Goal: Task Accomplishment & Management: Complete application form

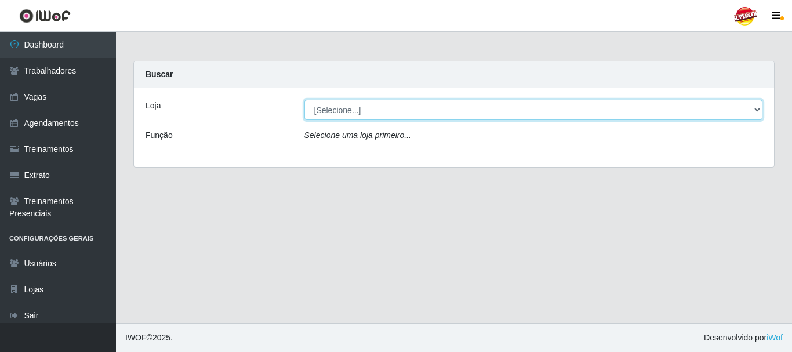
drag, startPoint x: 320, startPoint y: 112, endPoint x: 318, endPoint y: 119, distance: 7.2
click at [320, 112] on select "[Selecione...] Supercop - São Francisco" at bounding box center [533, 110] width 459 height 20
select select "522"
click at [304, 100] on select "[Selecione...] Supercop - São Francisco" at bounding box center [533, 110] width 459 height 20
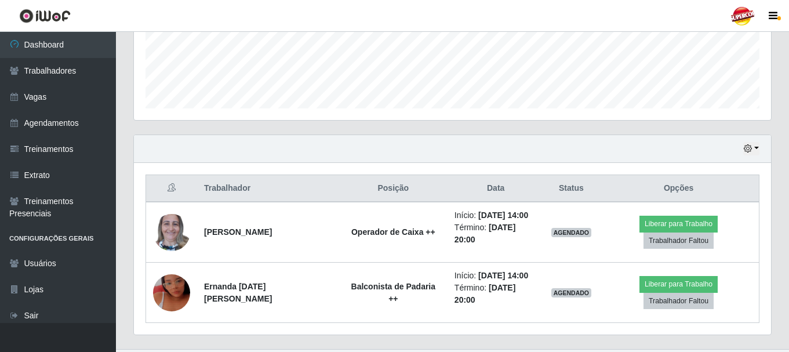
scroll to position [315, 0]
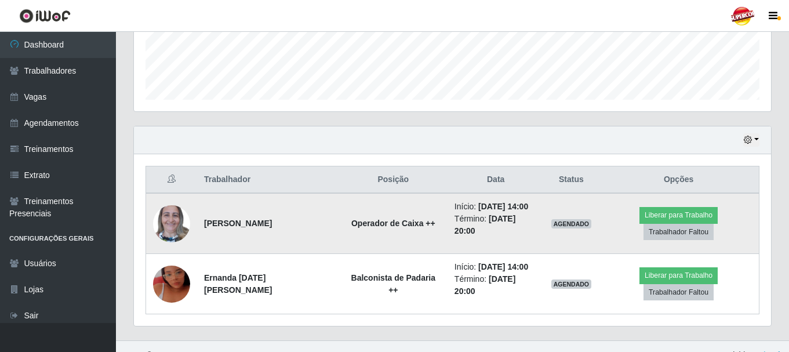
click at [173, 223] on img at bounding box center [171, 223] width 37 height 49
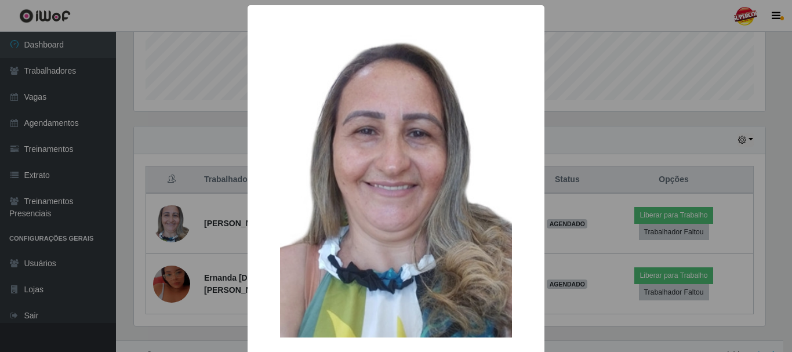
click at [207, 135] on div "× OK Cancel" at bounding box center [396, 176] width 792 height 352
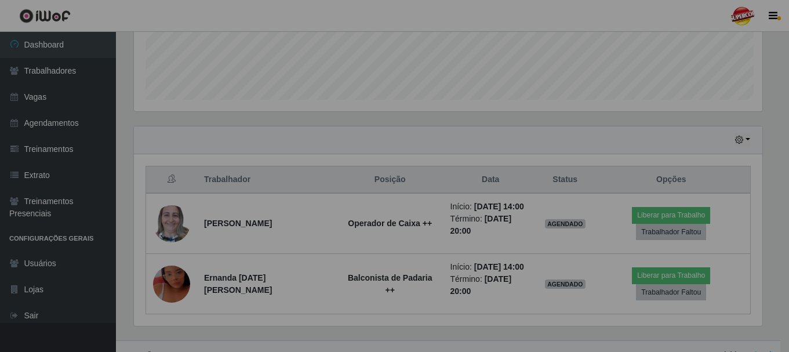
scroll to position [241, 637]
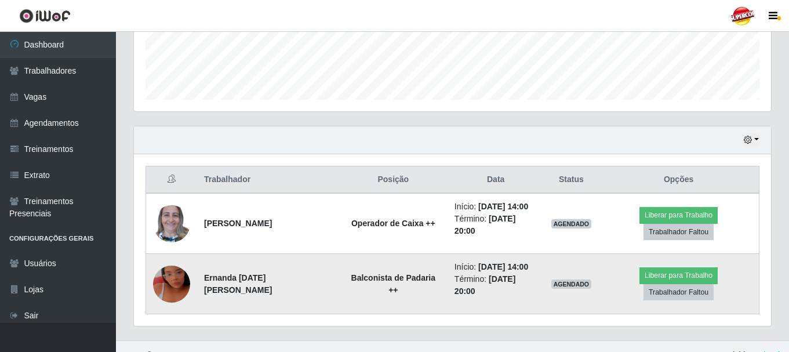
click at [181, 266] on img at bounding box center [171, 284] width 37 height 66
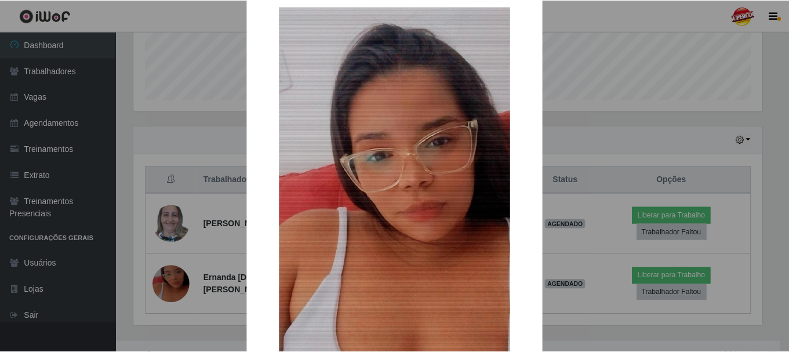
scroll to position [0, 0]
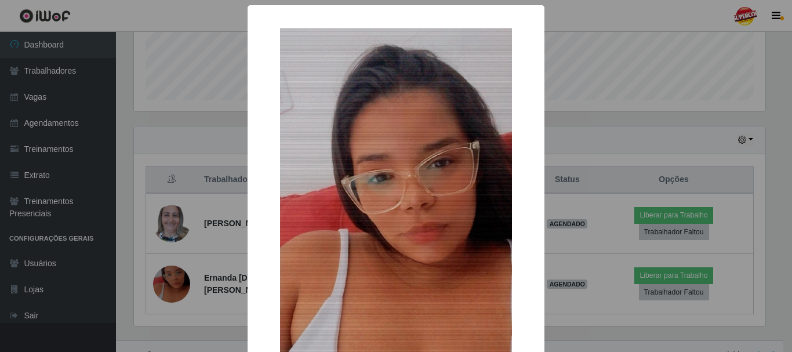
click at [576, 127] on div "× OK Cancel" at bounding box center [396, 176] width 792 height 352
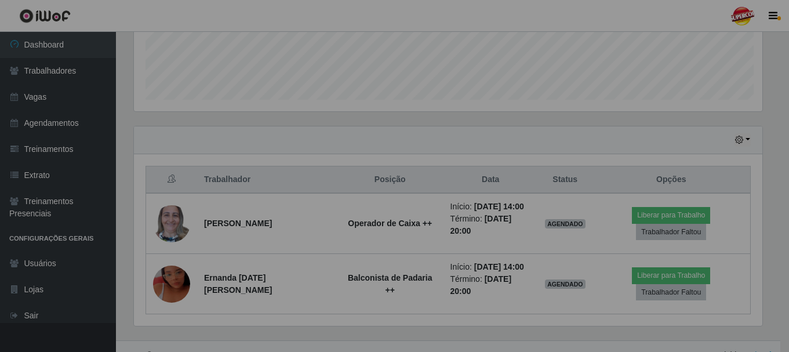
scroll to position [241, 637]
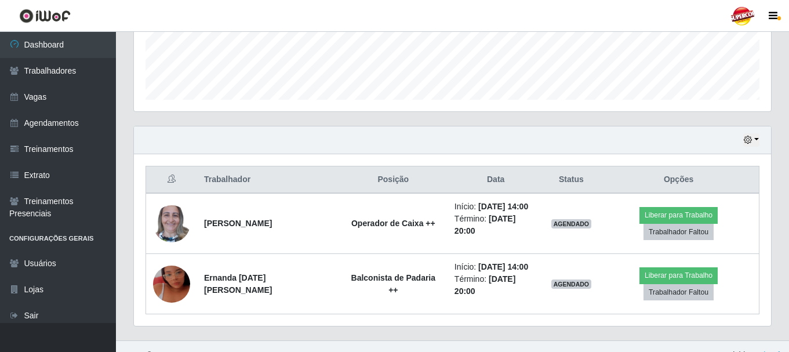
click at [749, 132] on div "Hoje 1 dia 3 dias 1 Semana Não encerrados" at bounding box center [452, 140] width 637 height 28
click at [751, 135] on button "button" at bounding box center [751, 139] width 16 height 13
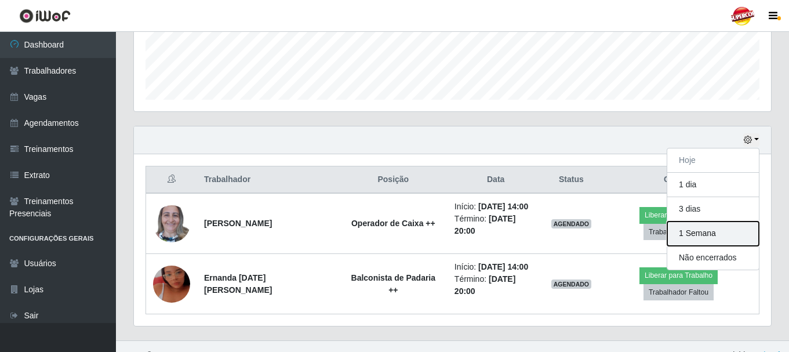
click at [693, 228] on button "1 Semana" at bounding box center [713, 233] width 92 height 24
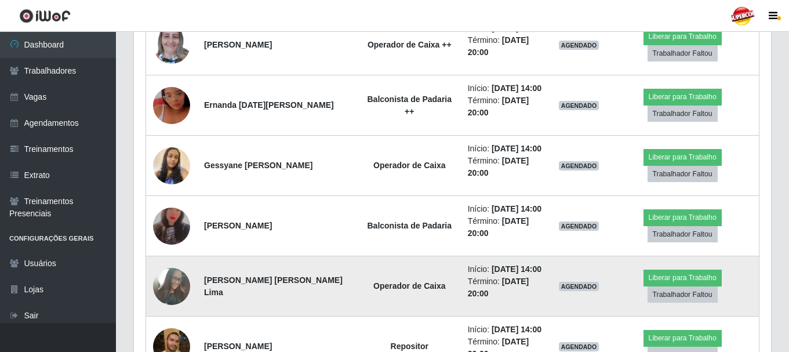
scroll to position [489, 0]
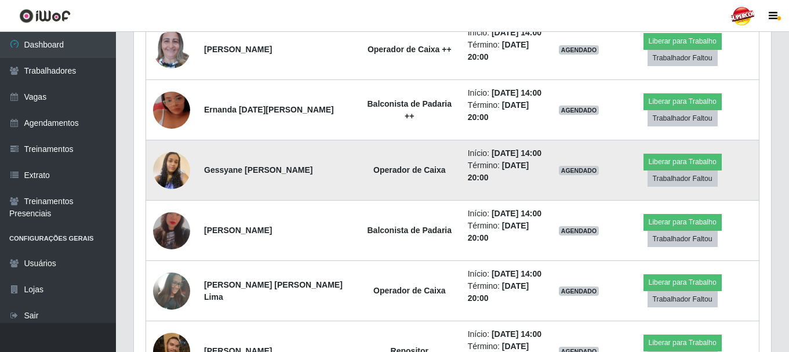
drag, startPoint x: 347, startPoint y: 171, endPoint x: 437, endPoint y: 196, distance: 93.3
click at [462, 188] on tr "Gessyane Cristina Guilherme Madeiro Operador de Caixa Início: 06/10/2025, 14:00…" at bounding box center [452, 170] width 613 height 60
click at [370, 192] on td "Operador de Caixa" at bounding box center [409, 170] width 103 height 60
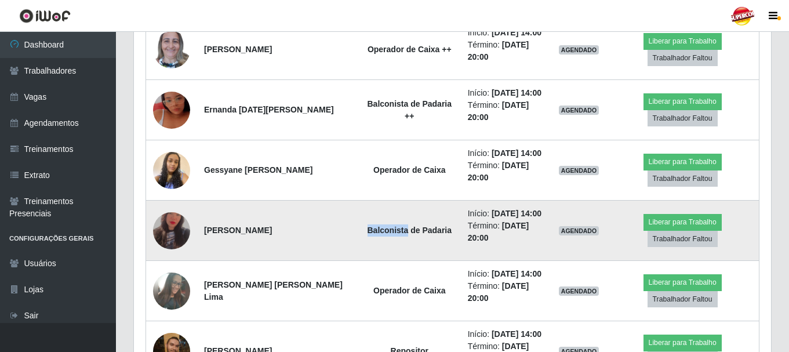
drag, startPoint x: 347, startPoint y: 246, endPoint x: 392, endPoint y: 249, distance: 44.7
click at [392, 249] on td "Balconista de Padaria" at bounding box center [409, 231] width 103 height 60
click at [305, 241] on td "Alice Tavares da Silva" at bounding box center [277, 231] width 161 height 60
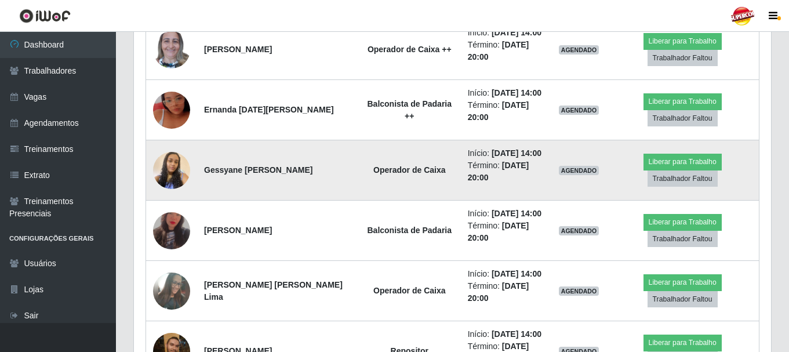
click at [173, 178] on img at bounding box center [171, 170] width 37 height 66
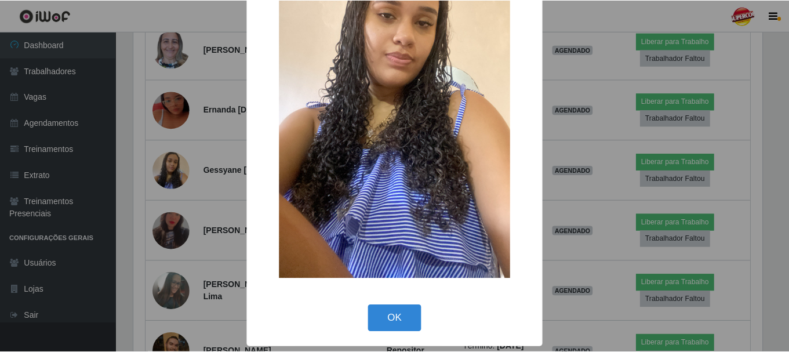
scroll to position [104, 0]
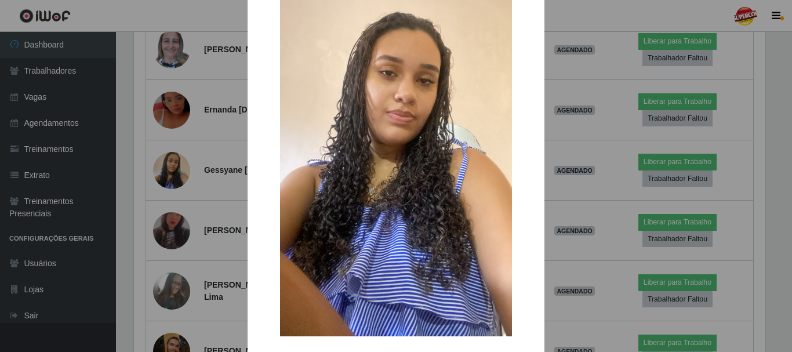
click at [213, 169] on div "× OK Cancel" at bounding box center [396, 176] width 792 height 352
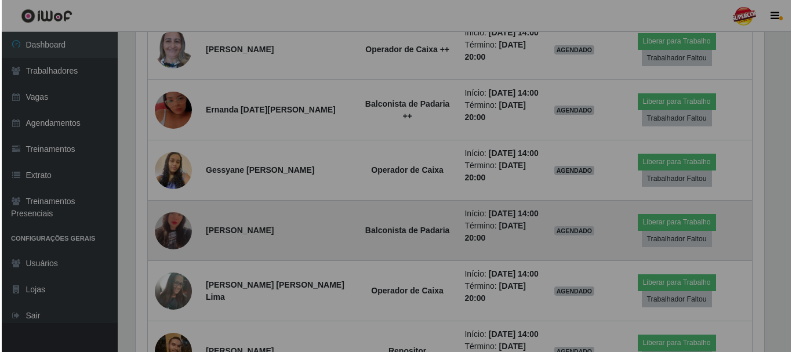
scroll to position [241, 637]
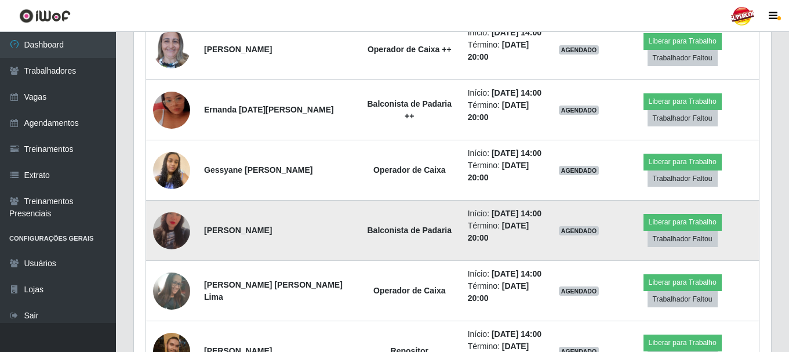
click at [170, 236] on img at bounding box center [171, 230] width 37 height 65
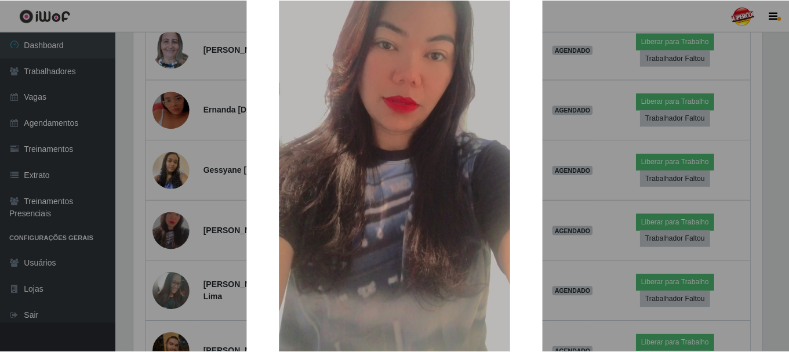
scroll to position [155, 0]
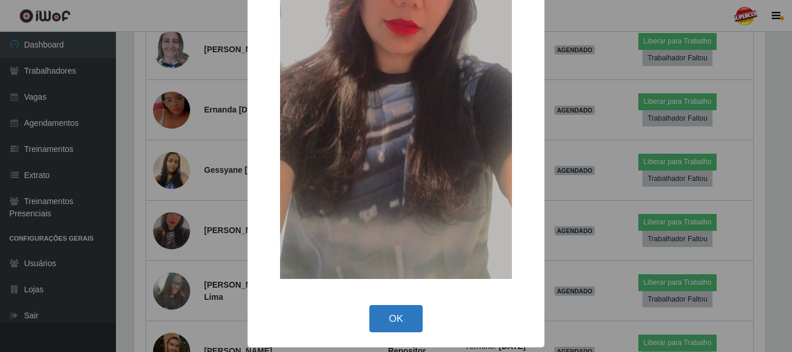
click at [384, 311] on button "OK" at bounding box center [396, 318] width 54 height 27
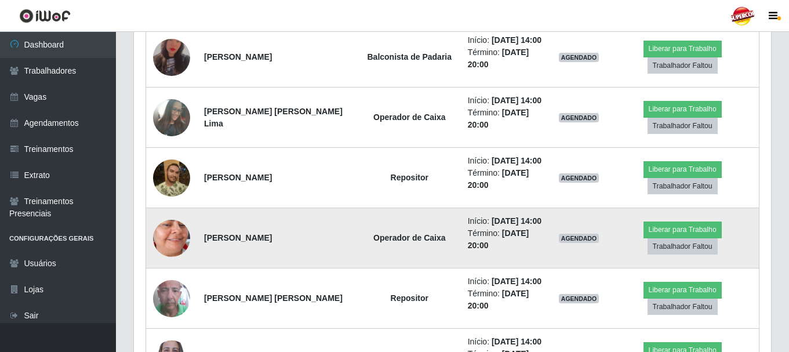
scroll to position [0, 0]
click at [179, 237] on img at bounding box center [171, 237] width 37 height 81
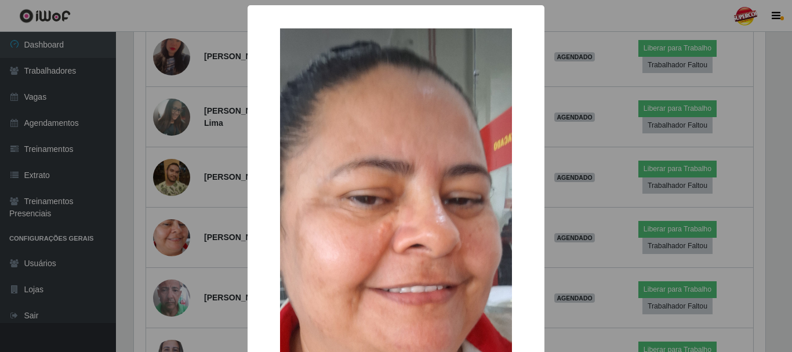
click at [228, 194] on div "× OK Cancel" at bounding box center [396, 176] width 792 height 352
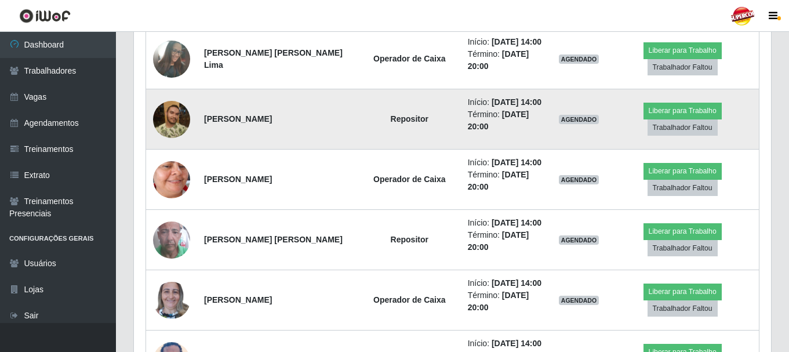
click at [177, 122] on img at bounding box center [171, 119] width 37 height 37
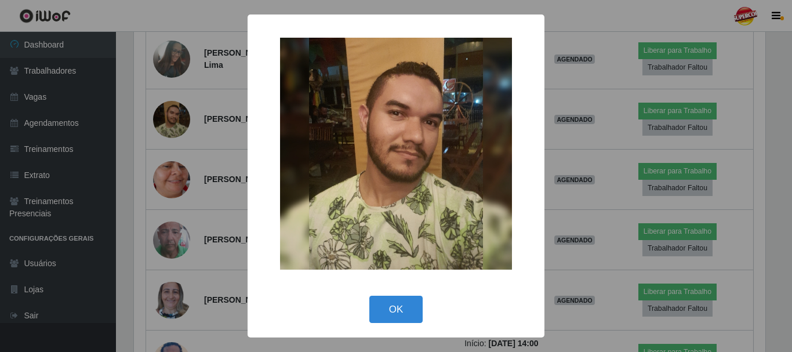
click at [197, 183] on div "× OK Cancel" at bounding box center [396, 176] width 792 height 352
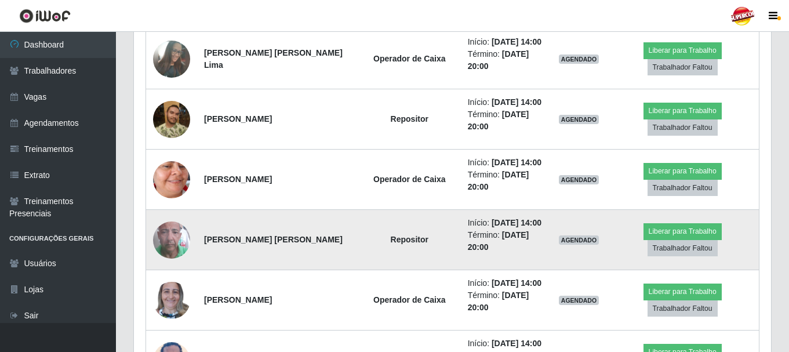
click at [175, 245] on img at bounding box center [171, 240] width 37 height 66
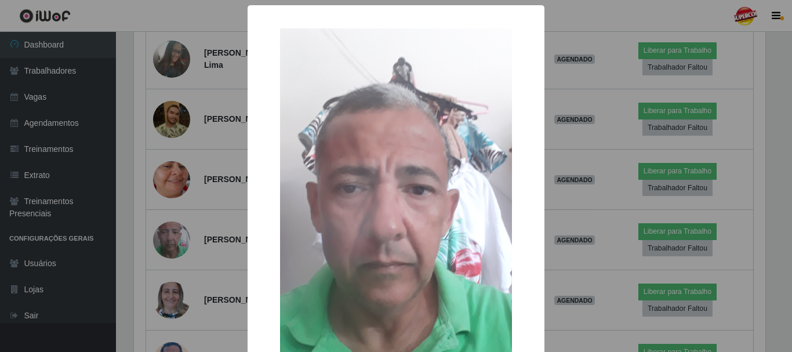
click at [218, 203] on div "× OK Cancel" at bounding box center [396, 176] width 792 height 352
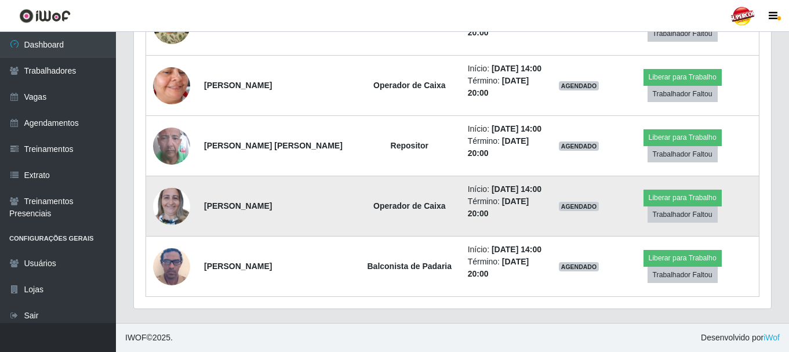
click at [195, 208] on td at bounding box center [172, 206] width 52 height 60
click at [177, 208] on img at bounding box center [171, 205] width 37 height 49
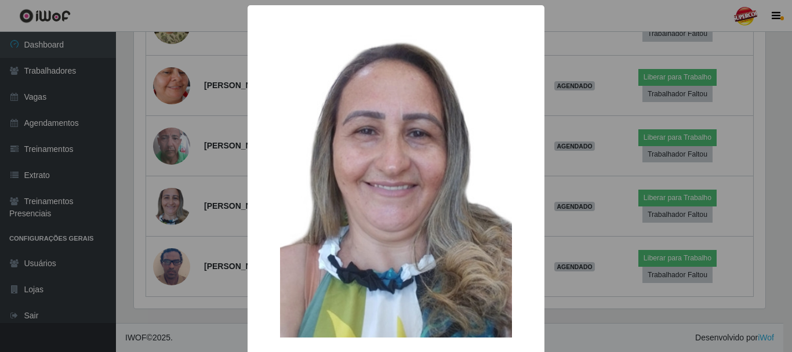
click at [656, 136] on div "× OK Cancel" at bounding box center [396, 176] width 792 height 352
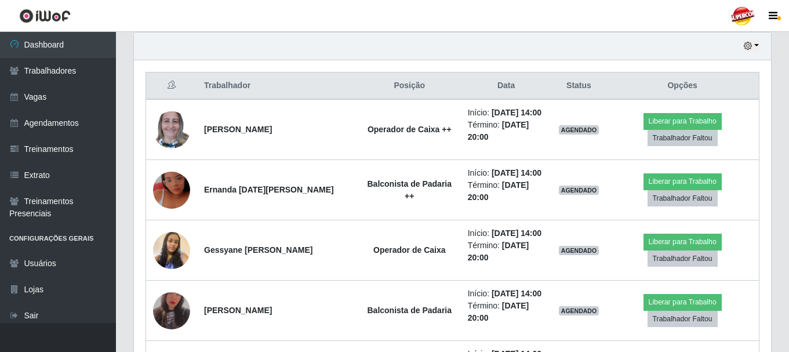
click at [765, 36] on div "Hoje 1 dia 3 dias 1 Semana Não encerrados" at bounding box center [452, 46] width 637 height 28
click at [761, 41] on div "Hoje 1 dia 3 dias 1 Semana Não encerrados" at bounding box center [452, 46] width 637 height 28
click at [754, 49] on button "button" at bounding box center [751, 45] width 16 height 13
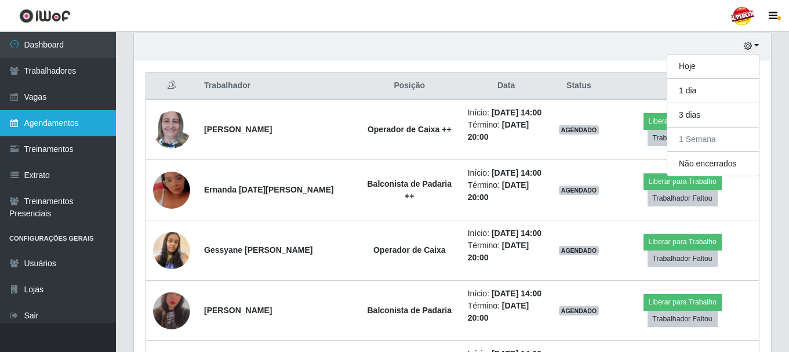
click at [75, 128] on link "Agendamentos" at bounding box center [58, 123] width 116 height 26
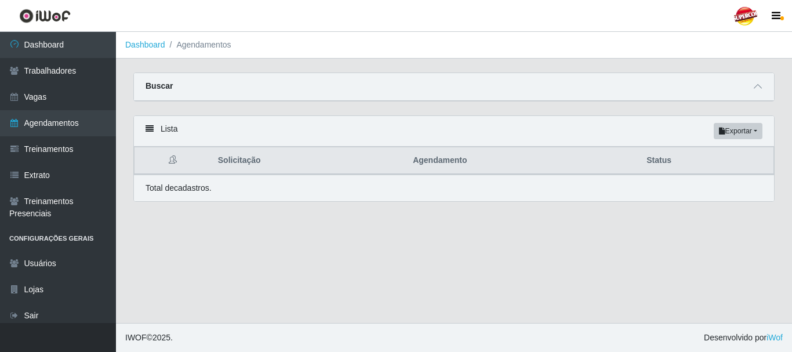
click at [764, 95] on div "Buscar" at bounding box center [454, 87] width 640 height 28
click at [759, 90] on icon at bounding box center [758, 86] width 8 height 8
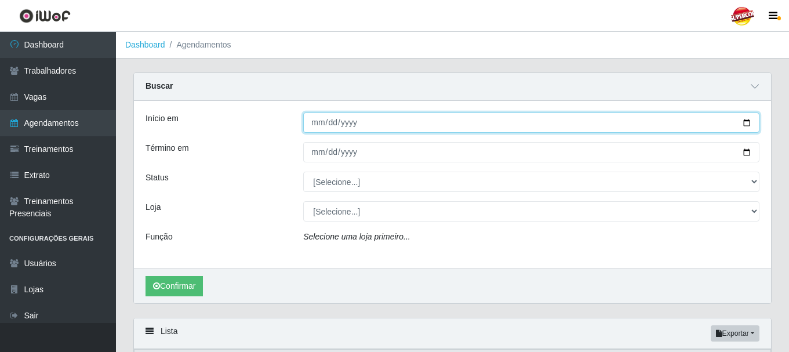
click at [436, 124] on input "Início em" at bounding box center [531, 122] width 456 height 20
click at [752, 119] on input "Início em" at bounding box center [531, 122] width 456 height 20
click at [745, 123] on input "Início em" at bounding box center [531, 122] width 456 height 20
type input "[DATE]"
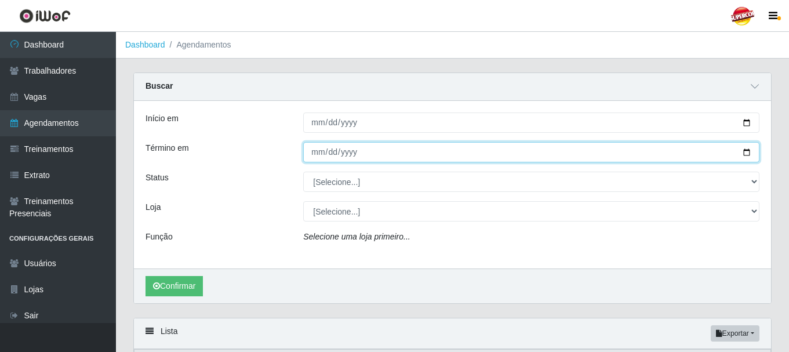
click at [749, 151] on input "Término em" at bounding box center [531, 152] width 456 height 20
type input "[DATE]"
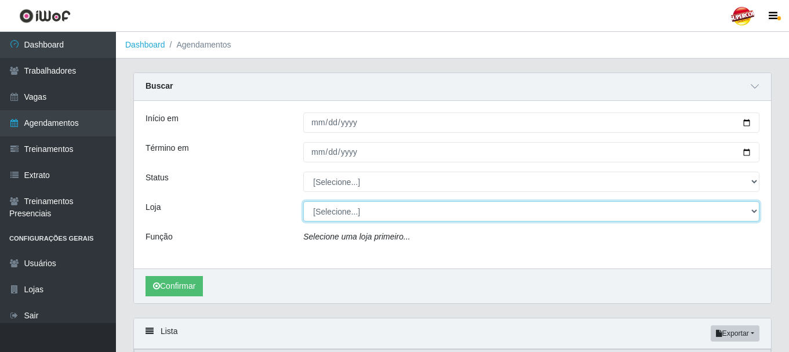
drag, startPoint x: 398, startPoint y: 205, endPoint x: 399, endPoint y: 193, distance: 11.7
click at [398, 205] on select "[Selecione...] Supercop - São Francisco" at bounding box center [531, 211] width 456 height 20
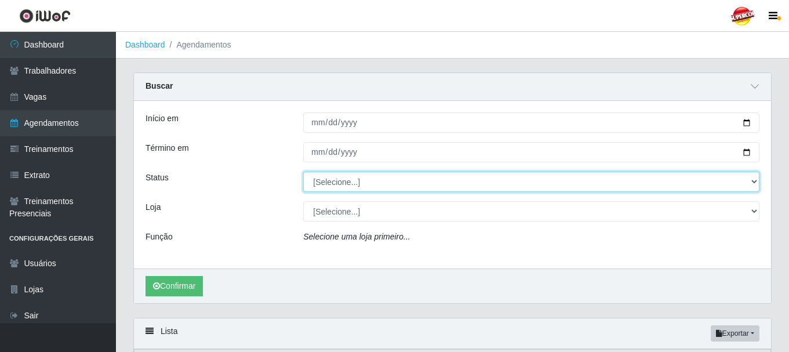
click at [384, 183] on select "[Selecione...] AGENDADO AGUARDANDO LIBERAR EM ANDAMENTO EM REVISÃO FINALIZADO C…" at bounding box center [531, 182] width 456 height 20
select select "AGENDADO"
click at [303, 172] on select "[Selecione...] AGENDADO AGUARDANDO LIBERAR EM ANDAMENTO EM REVISÃO FINALIZADO C…" at bounding box center [531, 182] width 456 height 20
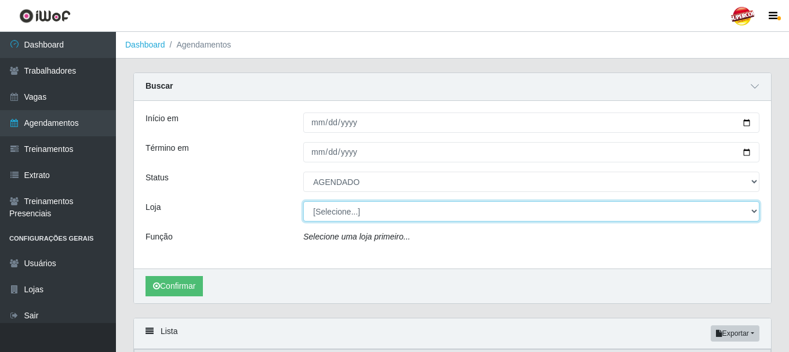
click at [343, 209] on select "[Selecione...] Supercop - São Francisco" at bounding box center [531, 211] width 456 height 20
select select "522"
click at [303, 202] on select "[Selecione...] Supercop - São Francisco" at bounding box center [531, 211] width 456 height 20
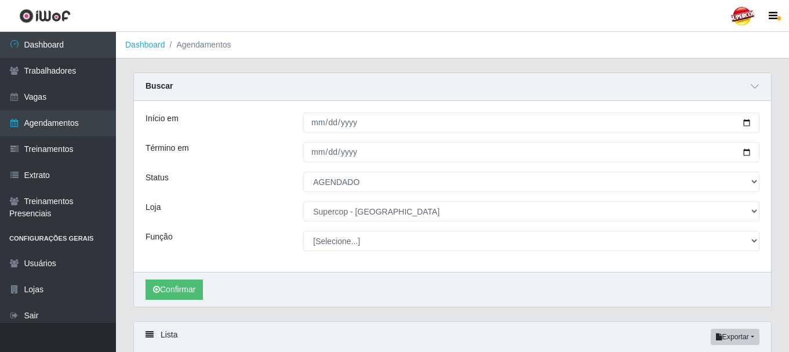
click at [172, 273] on div "Confirmar" at bounding box center [452, 289] width 637 height 35
click at [183, 284] on button "Confirmar" at bounding box center [174, 289] width 57 height 20
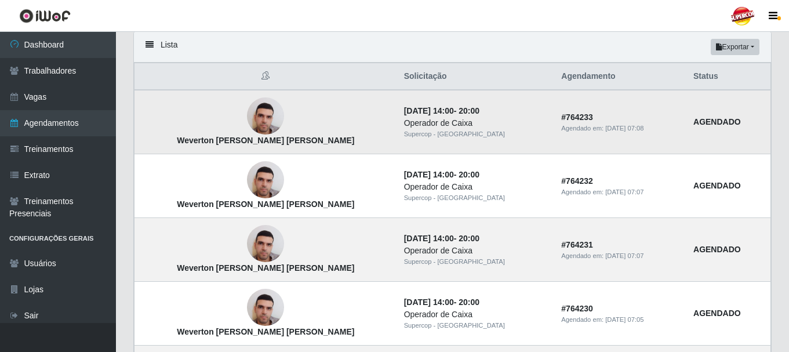
click at [247, 125] on img at bounding box center [265, 116] width 37 height 49
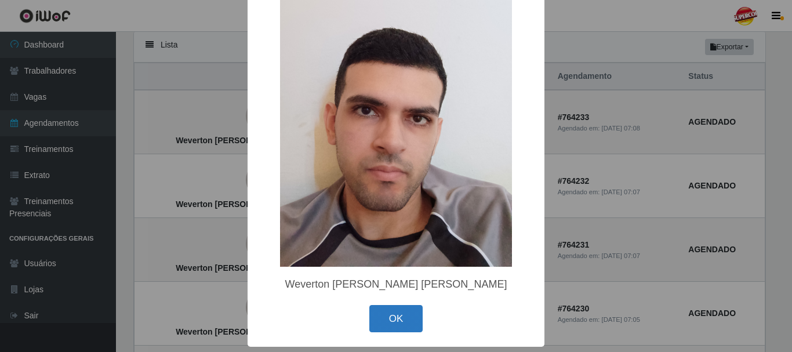
click at [378, 305] on button "OK" at bounding box center [396, 318] width 54 height 27
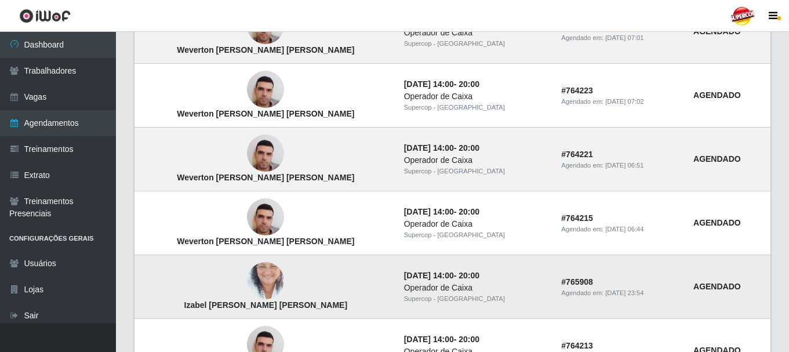
click at [253, 276] on img at bounding box center [265, 281] width 37 height 66
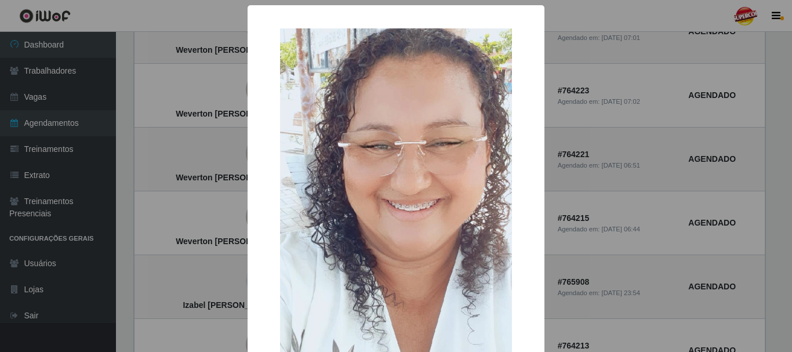
click at [583, 154] on div "× Izabel [PERSON_NAME] [PERSON_NAME] OK Cancel" at bounding box center [396, 176] width 792 height 352
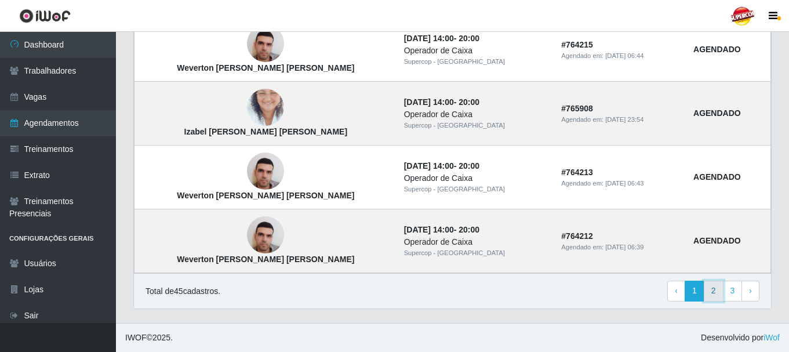
click at [717, 284] on link "2" at bounding box center [714, 291] width 20 height 21
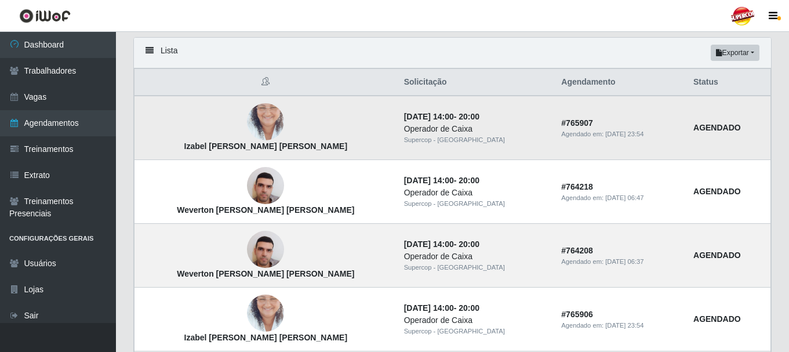
scroll to position [58, 0]
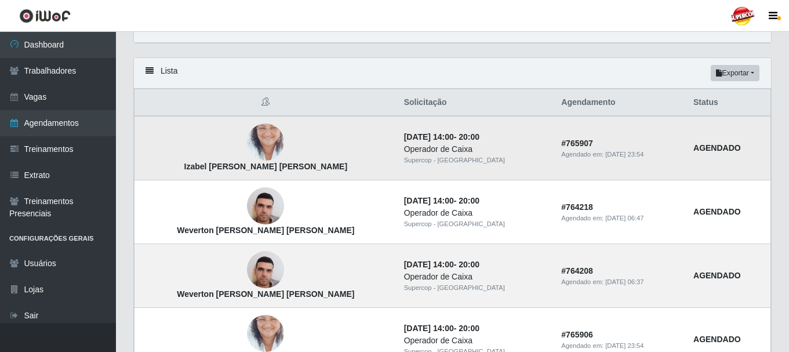
click at [251, 148] on img at bounding box center [265, 143] width 37 height 66
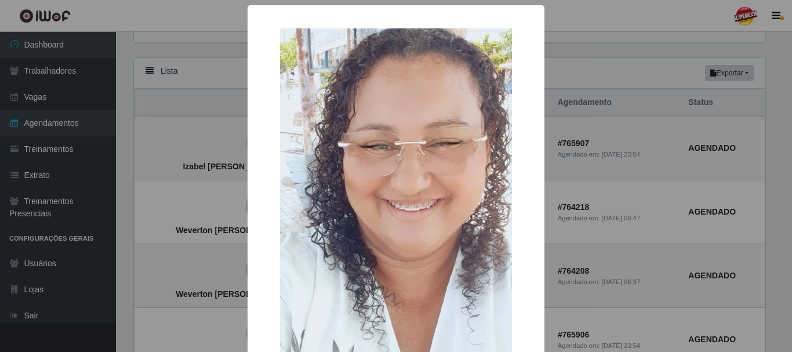
click at [583, 139] on div "× Izabel [PERSON_NAME] [PERSON_NAME] OK Cancel" at bounding box center [396, 176] width 792 height 352
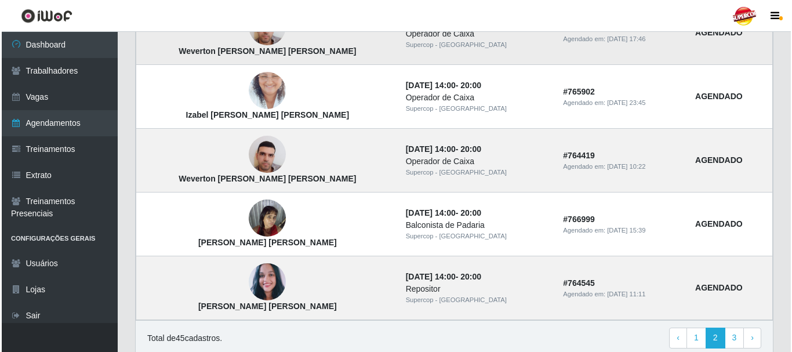
scroll to position [812, 0]
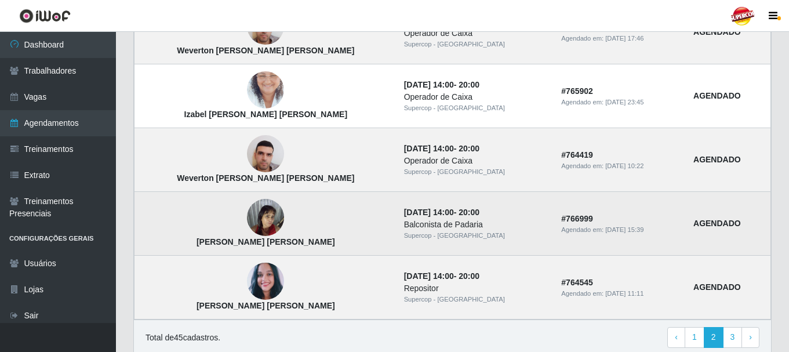
click at [247, 209] on img at bounding box center [265, 217] width 37 height 49
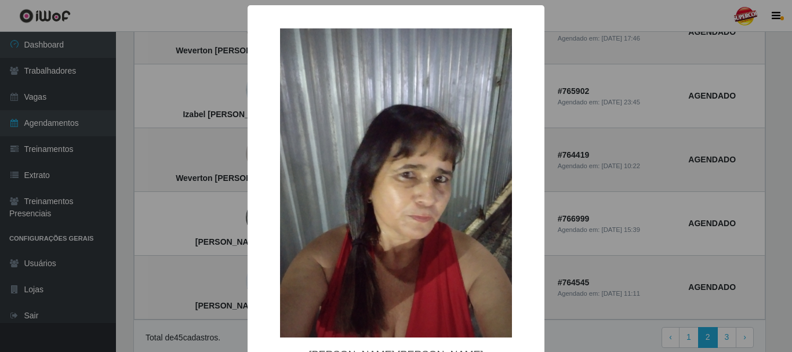
click at [639, 135] on div "× [PERSON_NAME] [PERSON_NAME] OK Cancel" at bounding box center [396, 176] width 792 height 352
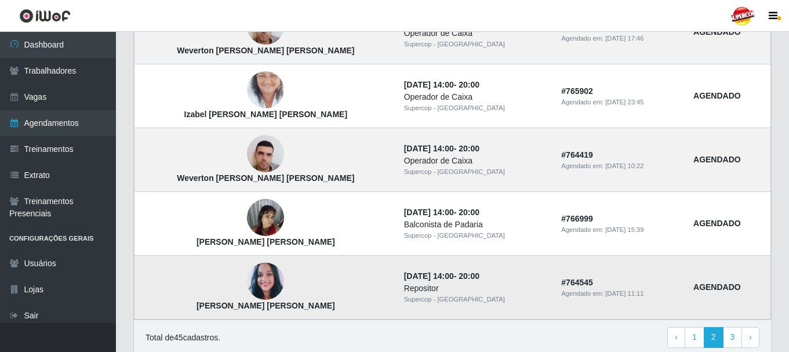
click at [247, 280] on img at bounding box center [265, 281] width 37 height 42
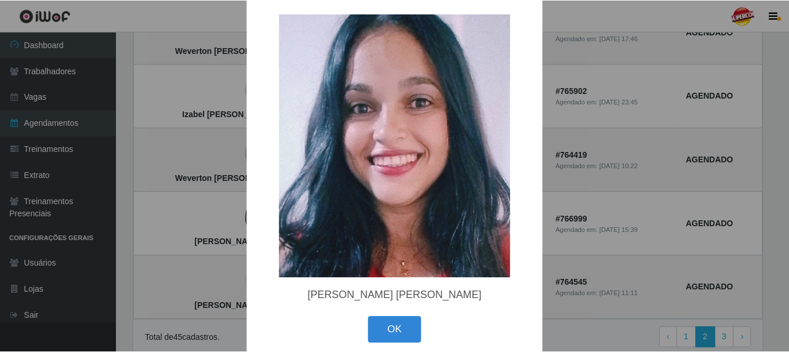
scroll to position [28, 0]
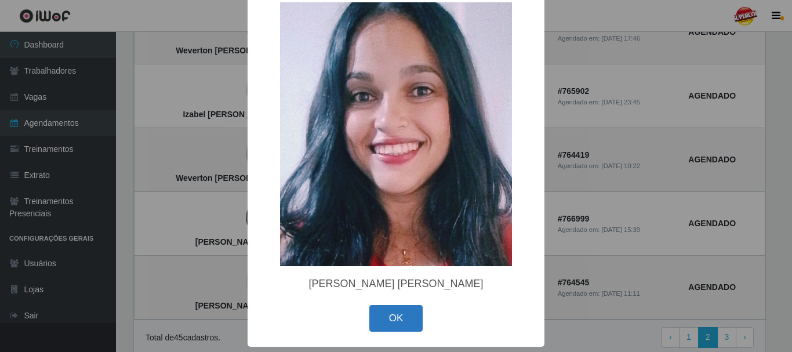
click at [393, 318] on button "OK" at bounding box center [396, 318] width 54 height 27
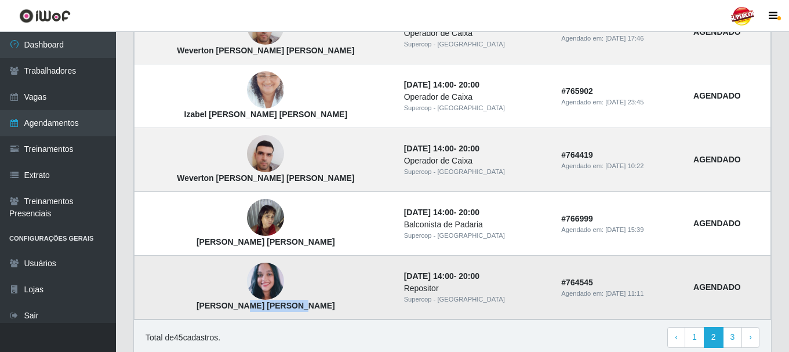
drag, startPoint x: 269, startPoint y: 307, endPoint x: 339, endPoint y: 306, distance: 70.2
click at [330, 306] on td "[PERSON_NAME] [PERSON_NAME]" at bounding box center [266, 288] width 263 height 64
click at [353, 289] on td "[PERSON_NAME] [PERSON_NAME]" at bounding box center [266, 288] width 263 height 64
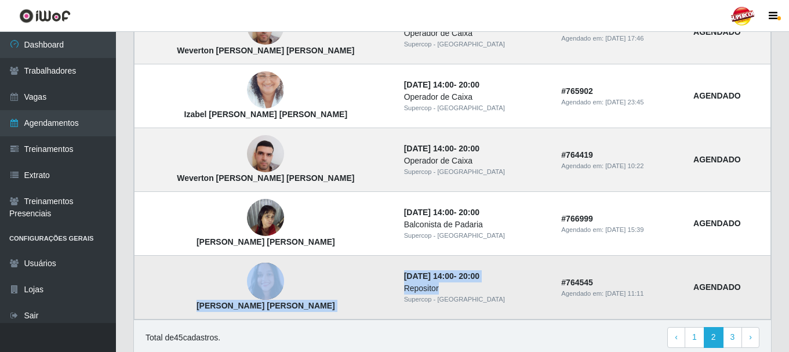
drag, startPoint x: 353, startPoint y: 289, endPoint x: 408, endPoint y: 285, distance: 55.8
click at [408, 285] on tr "[PERSON_NAME] [PERSON_NAME] [DATE] 14:00 - 20:00 Repositor Supercop - [GEOGRAPH…" at bounding box center [453, 288] width 637 height 64
click at [404, 289] on div "Repositor" at bounding box center [476, 288] width 144 height 12
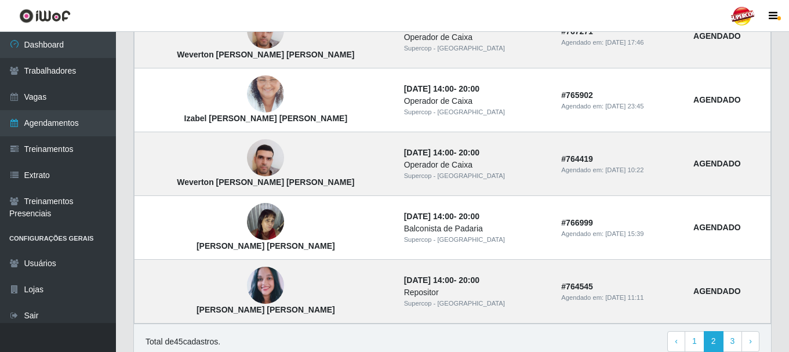
scroll to position [859, 0]
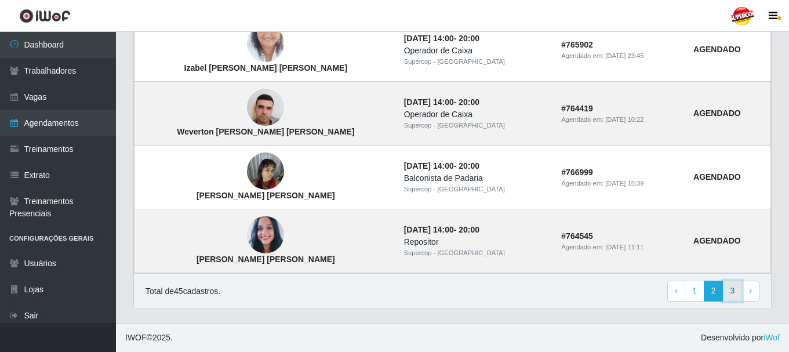
click at [728, 284] on link "3" at bounding box center [733, 291] width 20 height 21
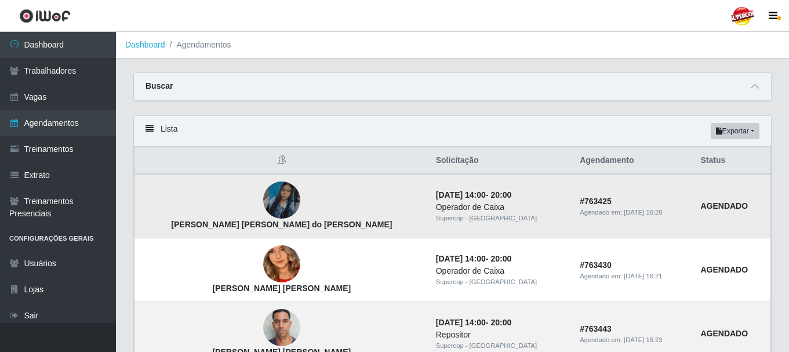
click at [263, 215] on img at bounding box center [281, 200] width 37 height 66
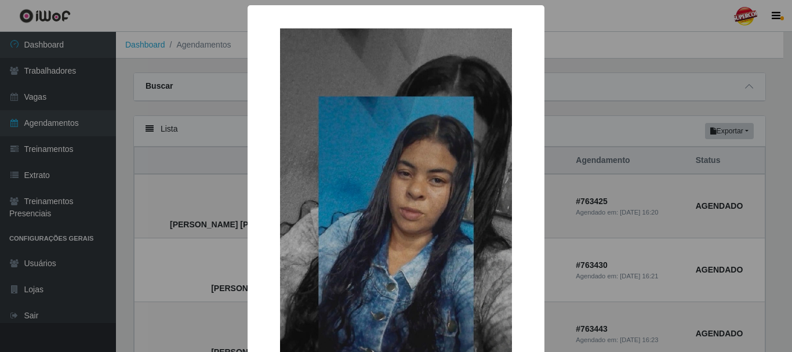
click at [589, 141] on div "× Alice helena Rodrigues do Nascimento OK Cancel" at bounding box center [396, 176] width 792 height 352
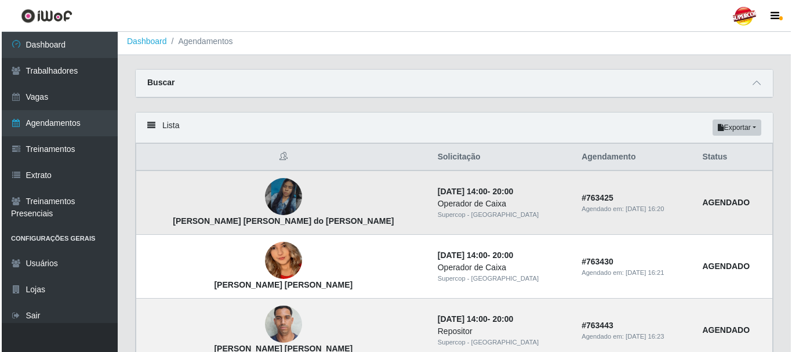
scroll to position [116, 0]
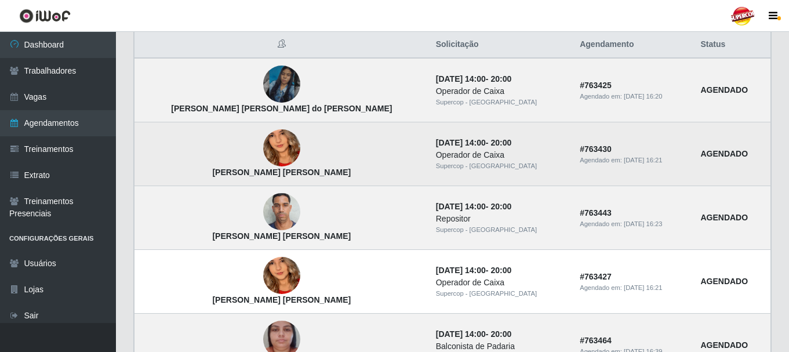
click at [221, 152] on td "Maria Cintia Leopoldino da Silva" at bounding box center [282, 154] width 295 height 64
click at [263, 152] on img at bounding box center [281, 148] width 37 height 81
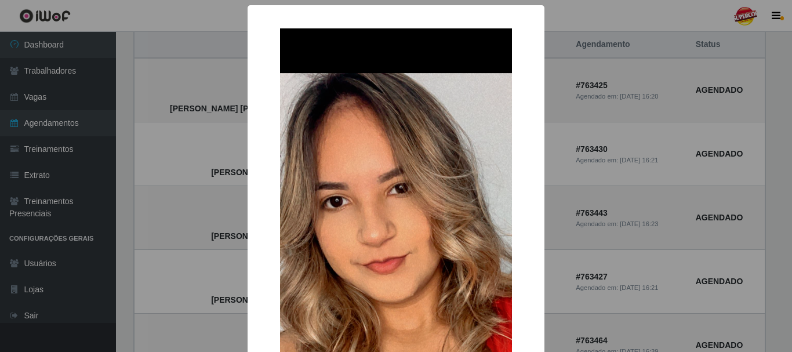
click at [587, 137] on div "× Maria Cintia Leopoldino da Silva OK Cancel" at bounding box center [396, 176] width 792 height 352
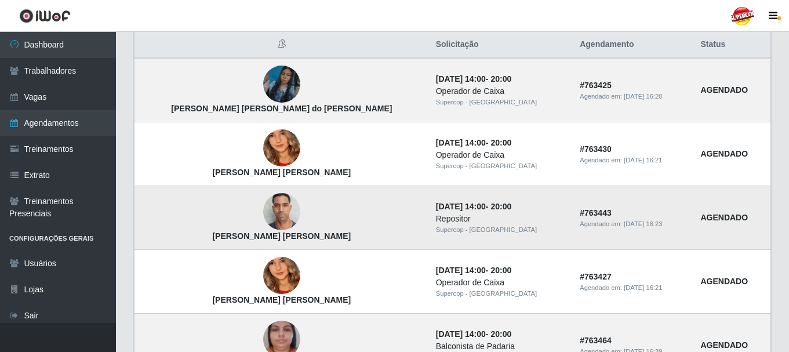
click at [263, 216] on img at bounding box center [281, 211] width 37 height 49
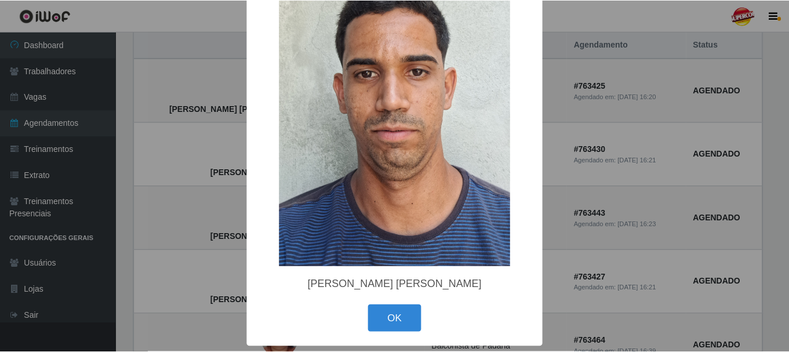
scroll to position [72, 0]
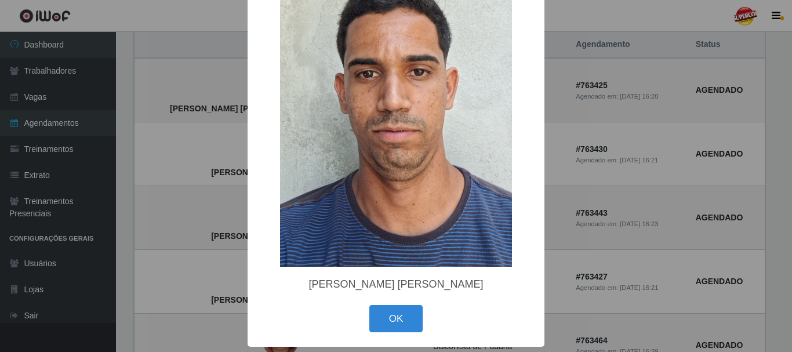
click at [399, 311] on button "OK" at bounding box center [396, 318] width 54 height 27
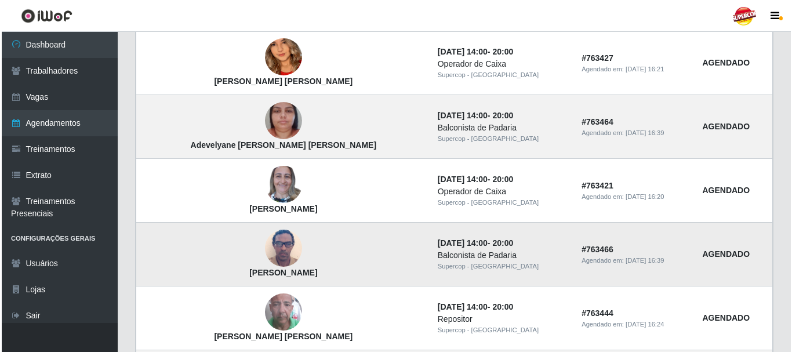
scroll to position [464, 0]
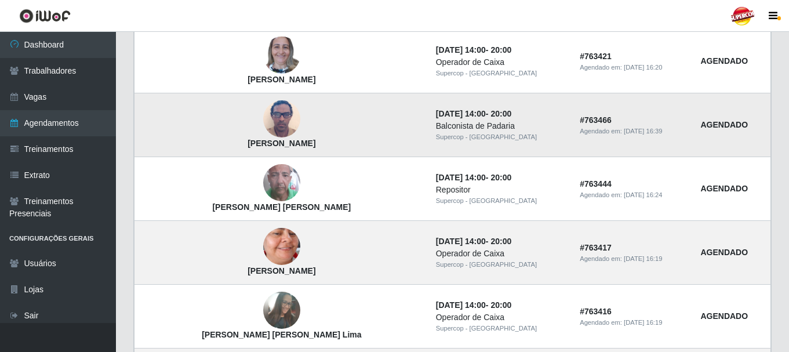
click at [263, 127] on img at bounding box center [281, 119] width 37 height 49
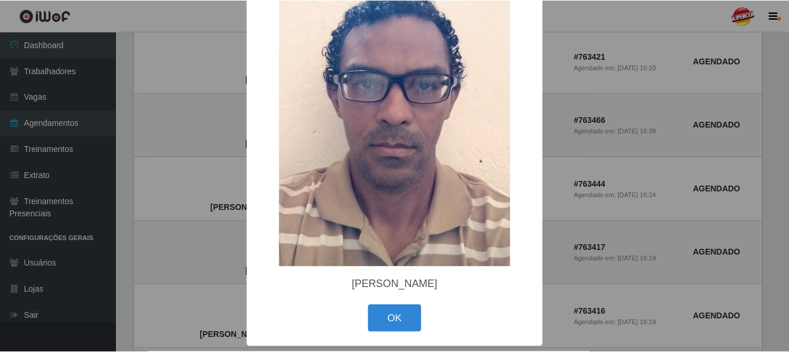
scroll to position [72, 0]
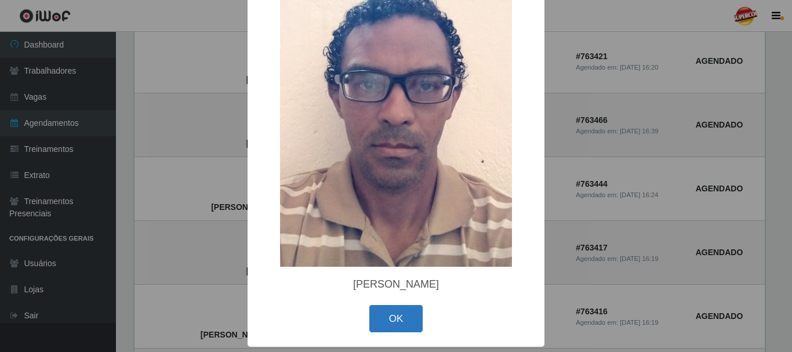
click at [395, 324] on button "OK" at bounding box center [396, 318] width 54 height 27
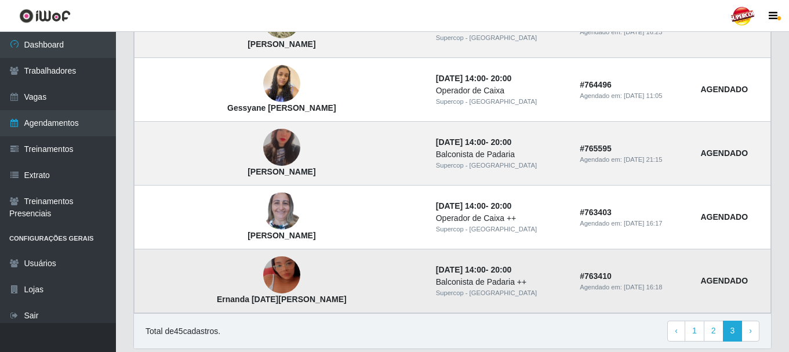
scroll to position [743, 0]
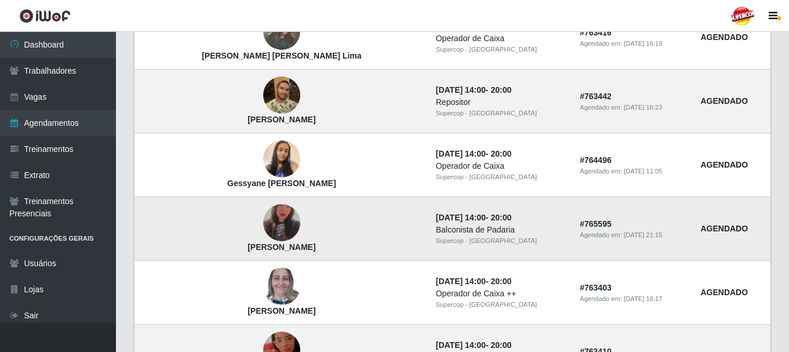
click at [263, 210] on img at bounding box center [281, 222] width 37 height 65
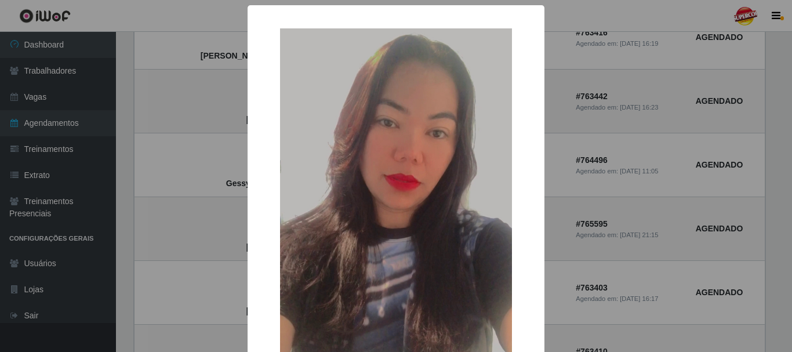
click at [218, 183] on div "× Alice Tavares da Silva OK Cancel" at bounding box center [396, 176] width 792 height 352
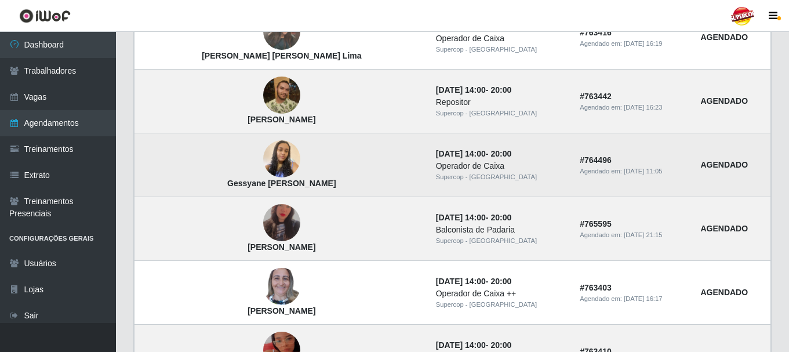
click at [234, 170] on td "Gessyane Cristina Guilherme Madeiro" at bounding box center [282, 165] width 295 height 64
click at [235, 170] on td "Gessyane Cristina Guilherme Madeiro" at bounding box center [282, 165] width 295 height 64
click at [263, 165] on img at bounding box center [281, 159] width 37 height 66
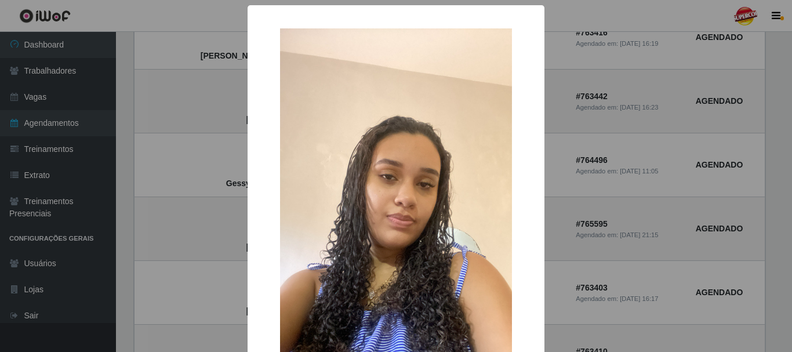
click at [222, 166] on div "× Gessyane Cristina Guilherme Madeiro OK Cancel" at bounding box center [396, 176] width 792 height 352
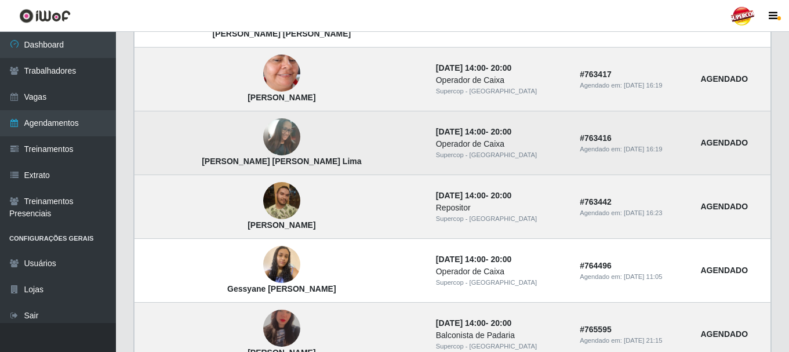
scroll to position [627, 0]
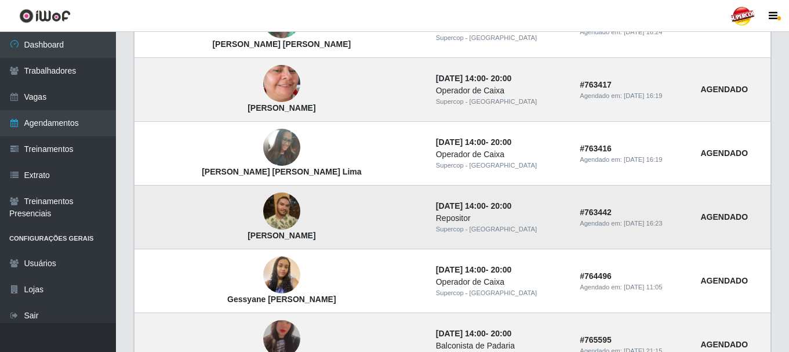
click at [263, 193] on img at bounding box center [281, 210] width 37 height 37
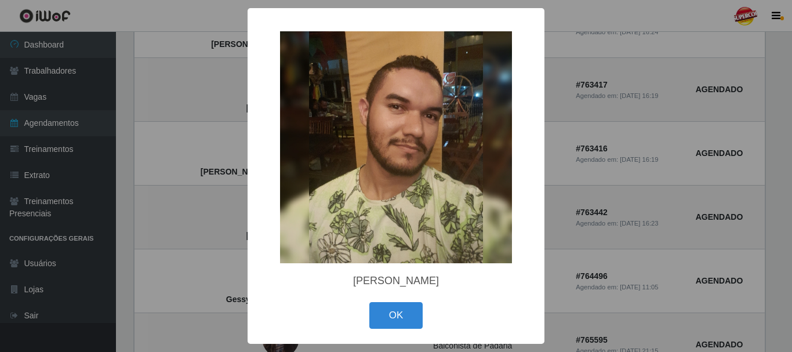
click at [209, 166] on div "× Gildenilson De Souza Viana OK Cancel" at bounding box center [396, 176] width 792 height 352
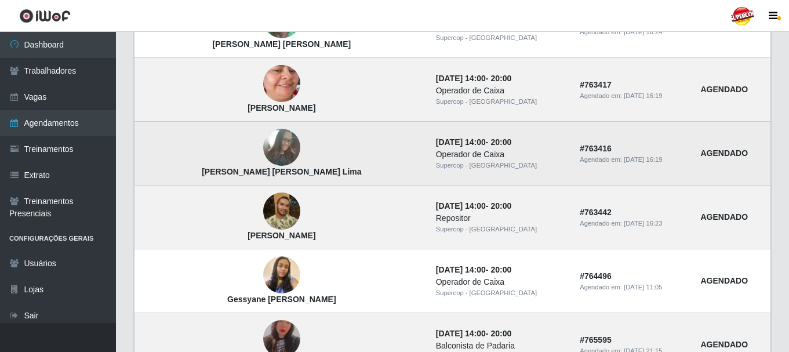
click at [263, 143] on img at bounding box center [281, 147] width 37 height 50
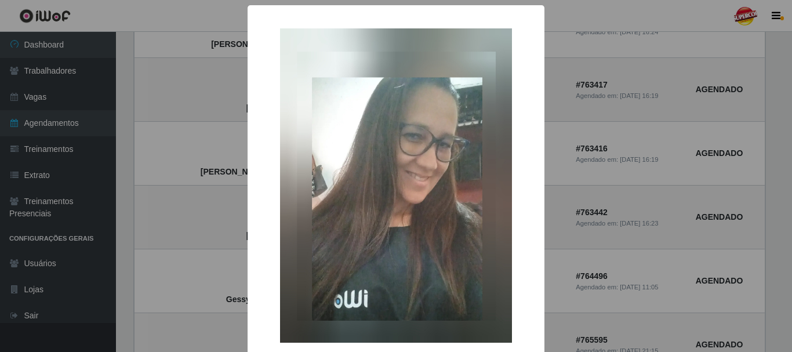
click at [213, 138] on div "× Isabelle Silva Ferreira de Melo Lima OK Cancel" at bounding box center [396, 176] width 792 height 352
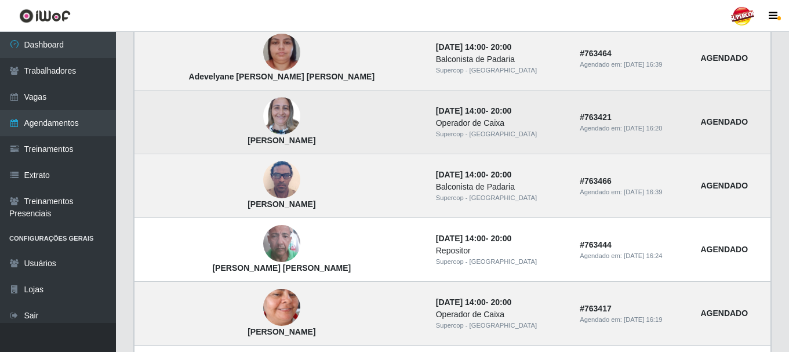
scroll to position [395, 0]
